Goal: Check status: Check status

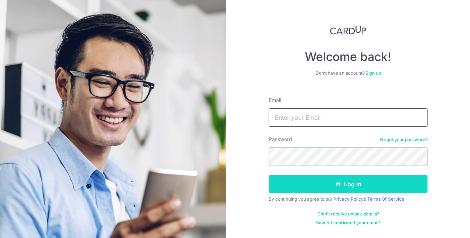
type input "[EMAIL_ADDRESS][DOMAIN_NAME]"
click at [325, 186] on button "Log in" at bounding box center [348, 184] width 159 height 18
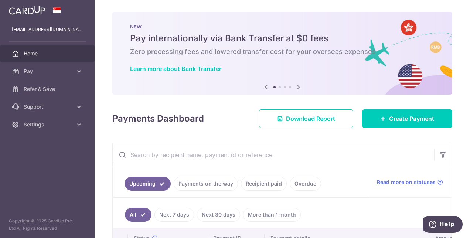
click at [197, 183] on link "Payments on the way" at bounding box center [206, 184] width 64 height 14
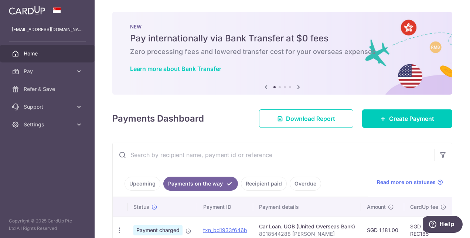
click at [254, 181] on link "Recipient paid" at bounding box center [264, 184] width 46 height 14
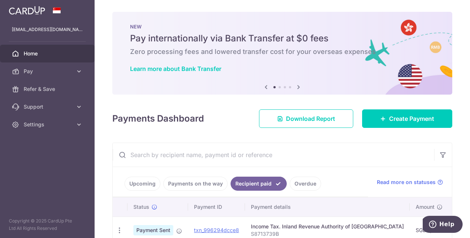
scroll to position [44, 0]
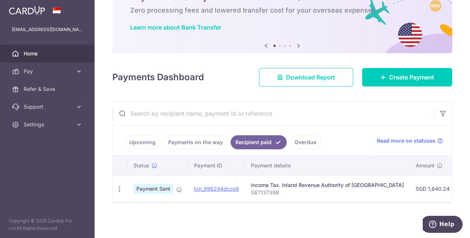
click at [208, 141] on link "Payments on the way" at bounding box center [195, 142] width 64 height 14
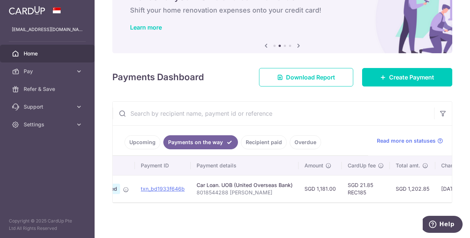
scroll to position [0, 0]
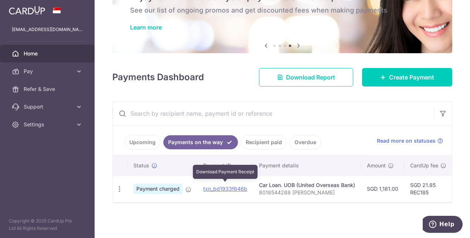
drag, startPoint x: 227, startPoint y: 185, endPoint x: 220, endPoint y: 195, distance: 12.2
click at [220, 195] on td "txn_bd1933f646b Download Payment Receipt" at bounding box center [225, 188] width 56 height 27
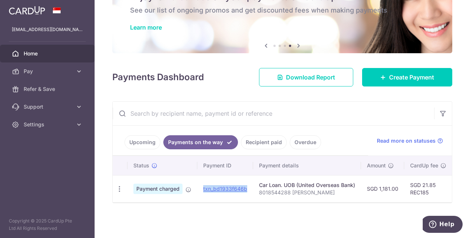
drag, startPoint x: 250, startPoint y: 184, endPoint x: 203, endPoint y: 187, distance: 47.1
click at [203, 187] on td "txn_bd1933f646b Download Payment Receipt" at bounding box center [225, 188] width 56 height 27
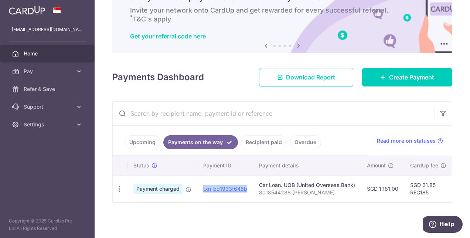
copy link "txn_bd1933f646b"
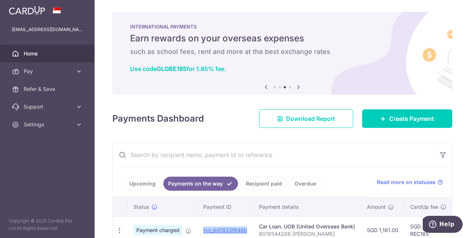
click at [37, 50] on span "Home" at bounding box center [48, 53] width 49 height 7
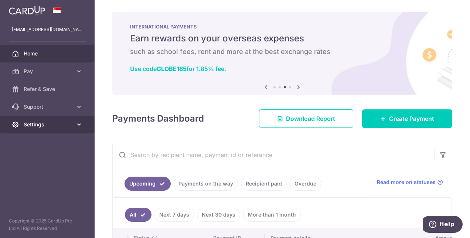
click at [74, 126] on link "Settings" at bounding box center [47, 125] width 95 height 18
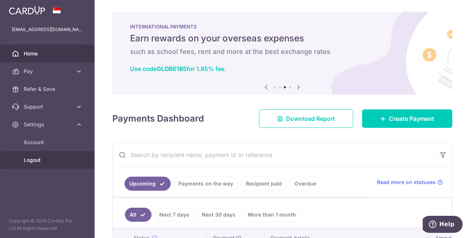
click at [36, 161] on span "Logout" at bounding box center [48, 159] width 49 height 7
